Goal: Check status: Check status

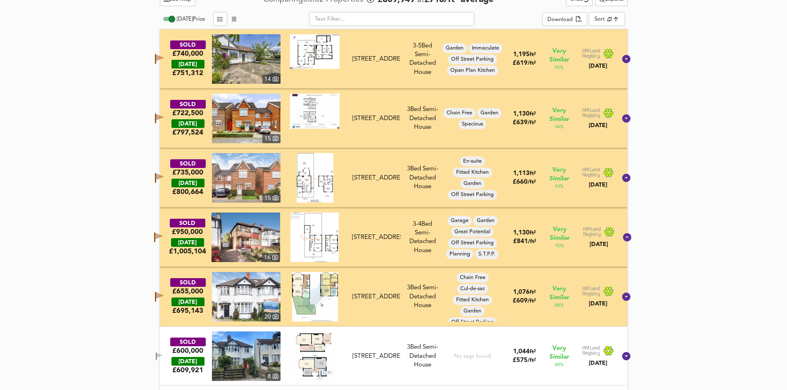
scroll to position [454, 0]
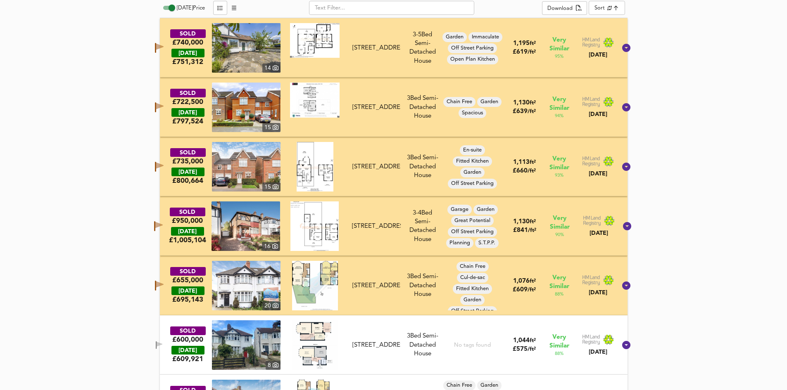
click at [164, 288] on icon "button" at bounding box center [159, 286] width 9 height 10
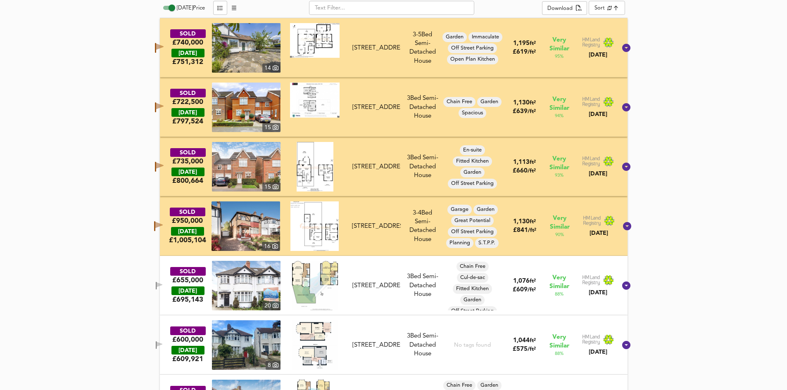
click at [166, 232] on button "button" at bounding box center [158, 226] width 17 height 13
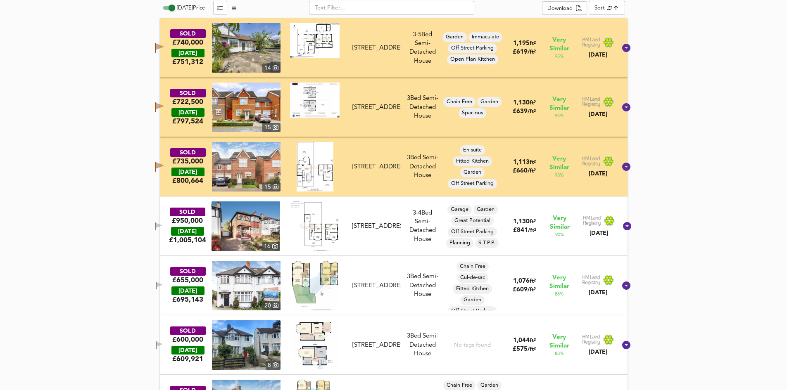
click at [164, 167] on span "button" at bounding box center [159, 167] width 12 height 10
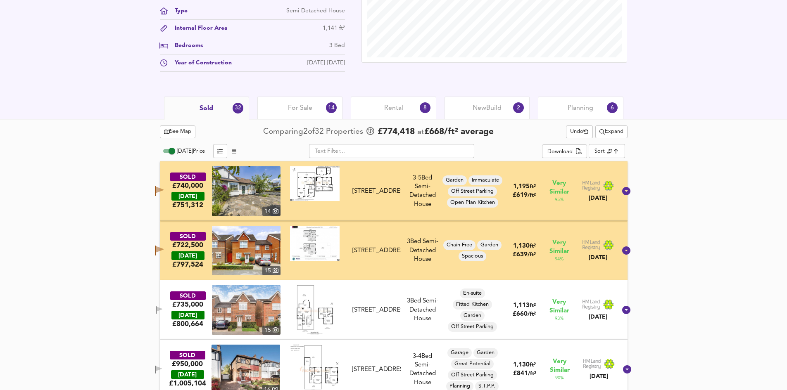
scroll to position [330, 0]
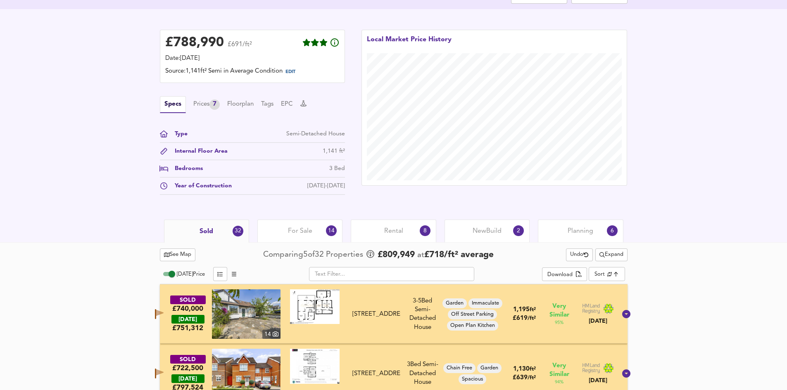
scroll to position [413, 0]
